Goal: Complete application form: Complete application form

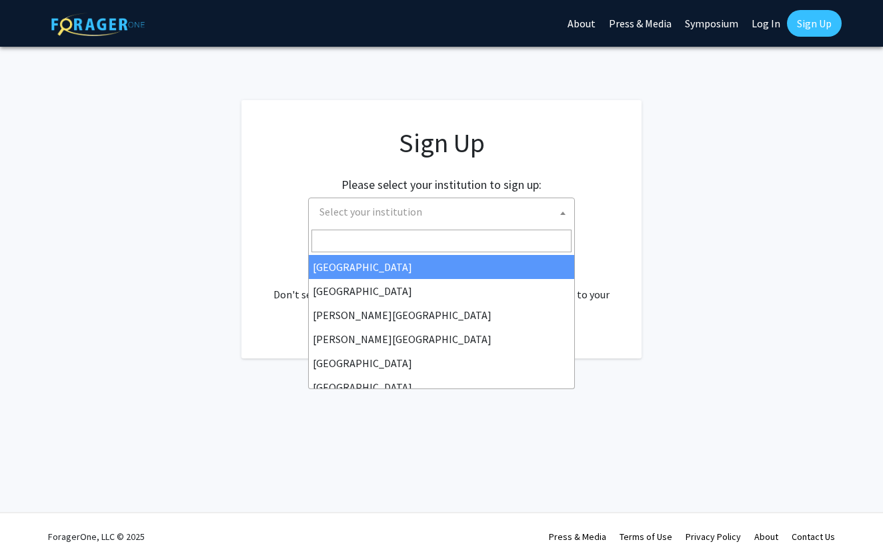
click at [449, 208] on span "Select your institution" at bounding box center [444, 211] width 260 height 27
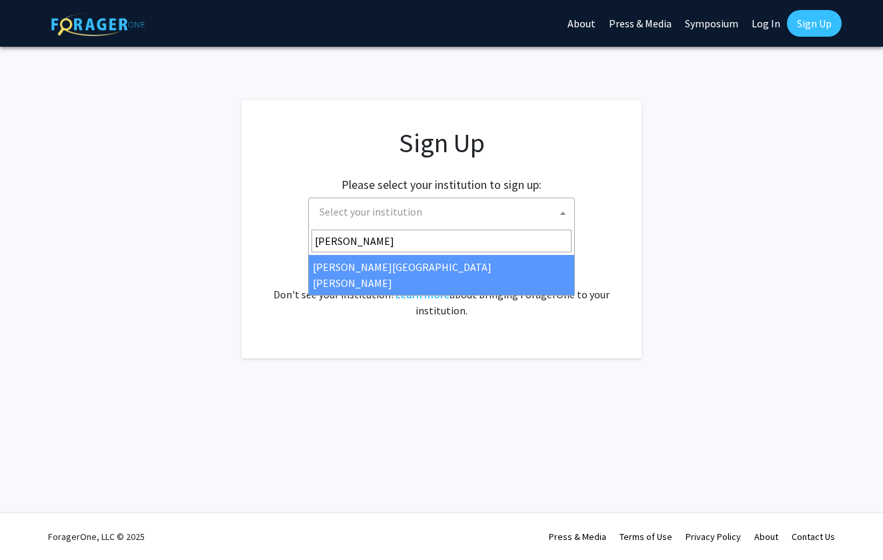
type input "[PERSON_NAME]"
select select "1"
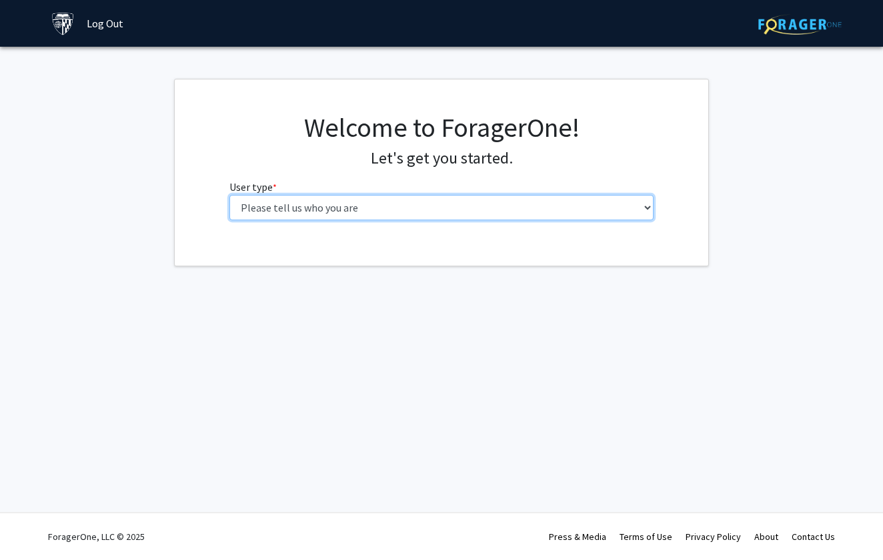
select select "2: masters"
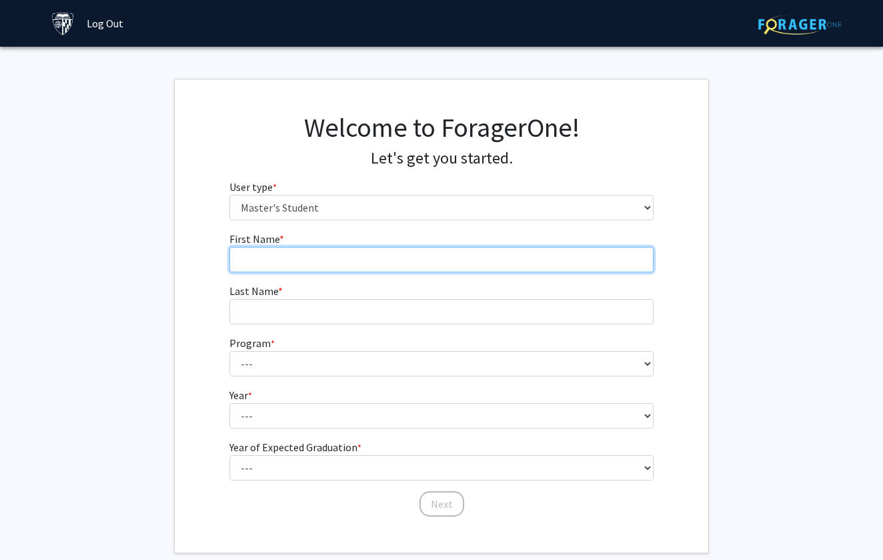
click at [524, 264] on input "First Name * required" at bounding box center [442, 259] width 425 height 25
